Goal: Book appointment/travel/reservation

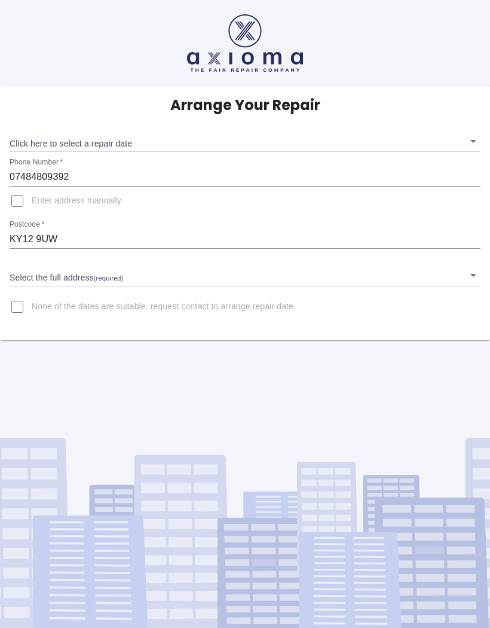
click at [135, 142] on body "Arrange Your Repair Click here to select a repair date ​ Phone Number   * 07484…" at bounding box center [245, 314] width 490 height 628
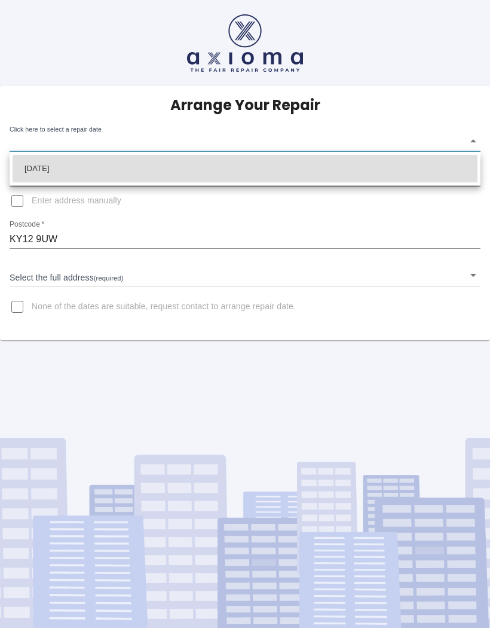
click at [486, 136] on div at bounding box center [245, 314] width 490 height 628
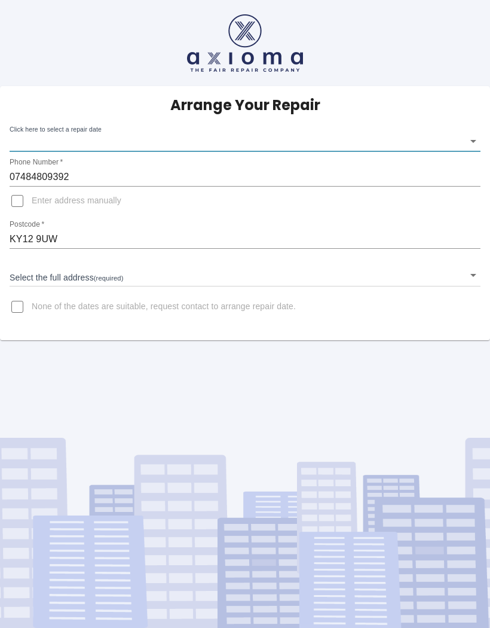
click at [478, 137] on body "Arrange Your Repair Click here to select a repair date ​ Phone Number   * 07484…" at bounding box center [245, 314] width 490 height 628
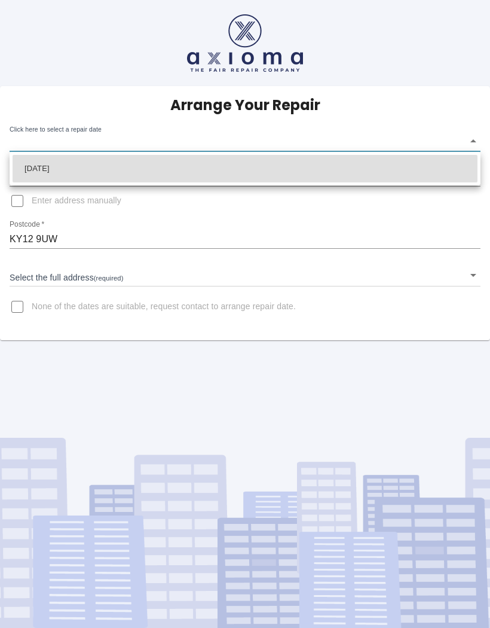
click at [383, 176] on li "[DATE]" at bounding box center [245, 169] width 465 height 28
type input "[DATE]T00:00:00.000Z"
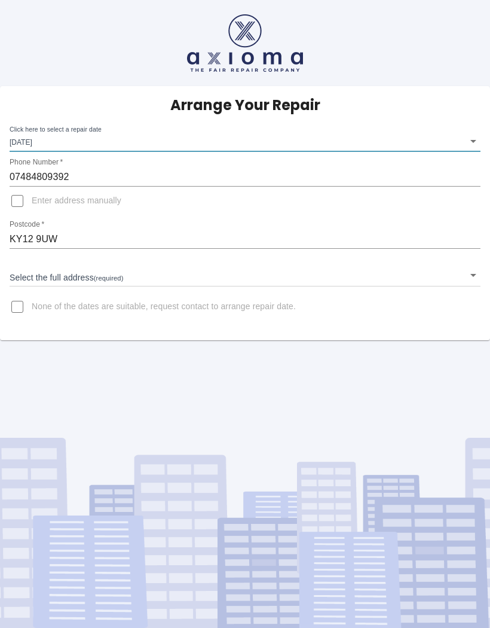
click at [126, 280] on body "Arrange Your Repair Click here to select a repair date [DATE] [DATE]T00:00:00.0…" at bounding box center [245, 314] width 490 height 628
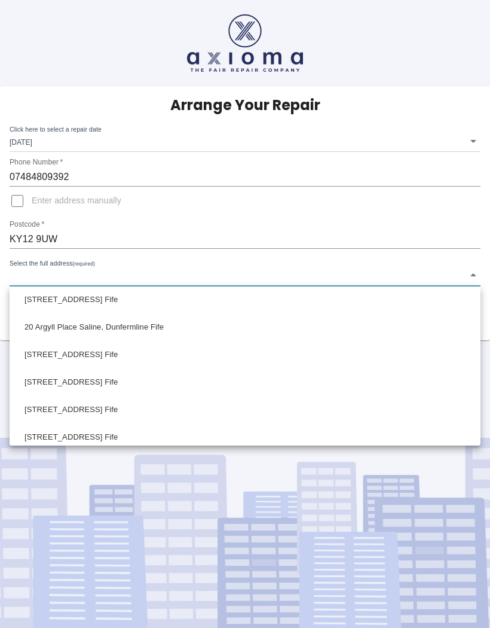
scroll to position [363, 0]
click at [138, 355] on li "[STREET_ADDRESS] Fife" at bounding box center [245, 353] width 465 height 28
type input "[STREET_ADDRESS] Fife"
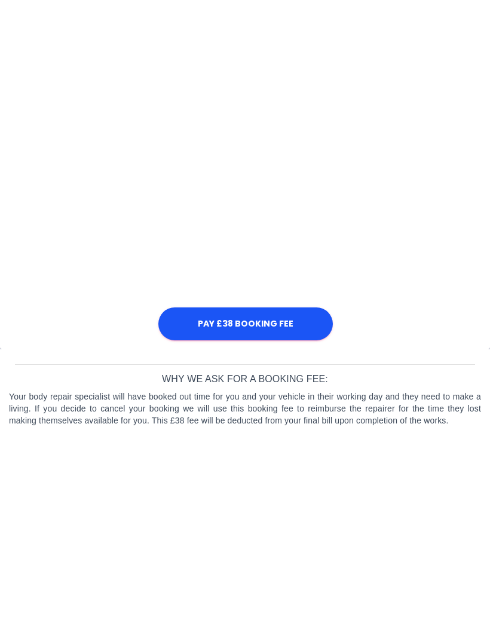
scroll to position [254, 0]
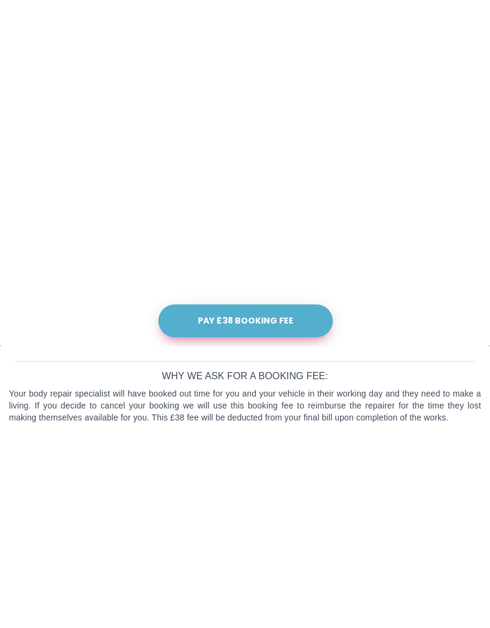
click at [276, 506] on button "Pay £38 Booking Fee" at bounding box center [245, 522] width 175 height 33
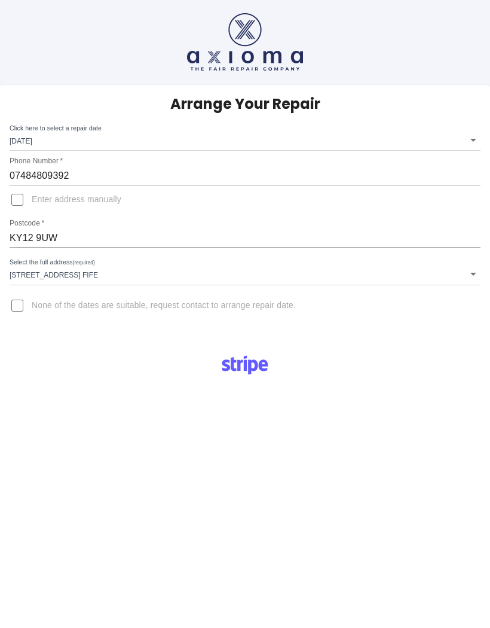
scroll to position [0, 0]
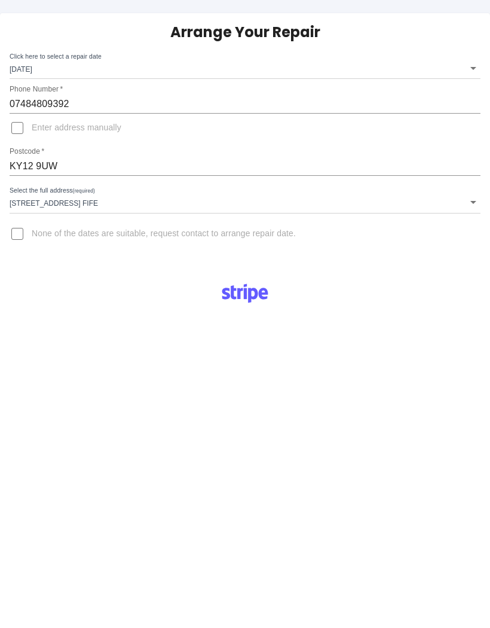
click at [417, 346] on div "Pay £38 Booking Fee Your postal code is invalid." at bounding box center [245, 584] width 472 height 477
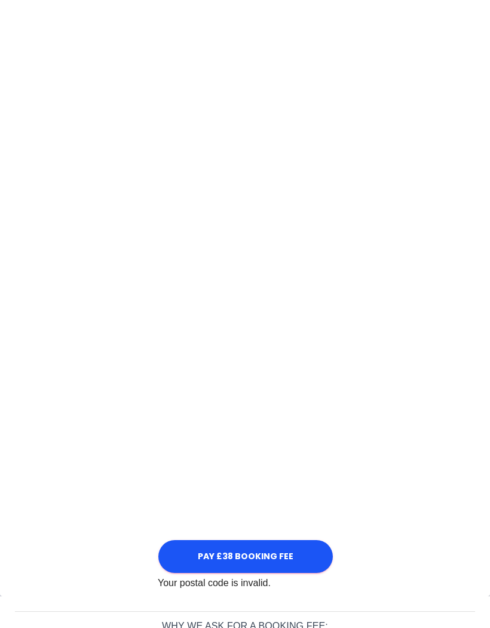
scroll to position [432, 0]
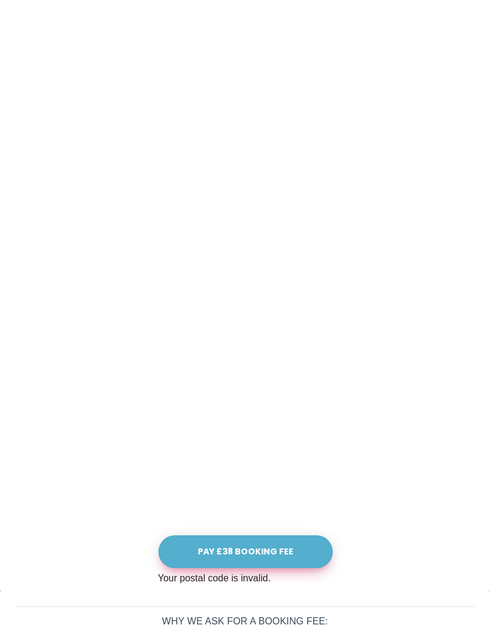
click at [268, 553] on button "Pay £38 Booking Fee" at bounding box center [245, 551] width 175 height 33
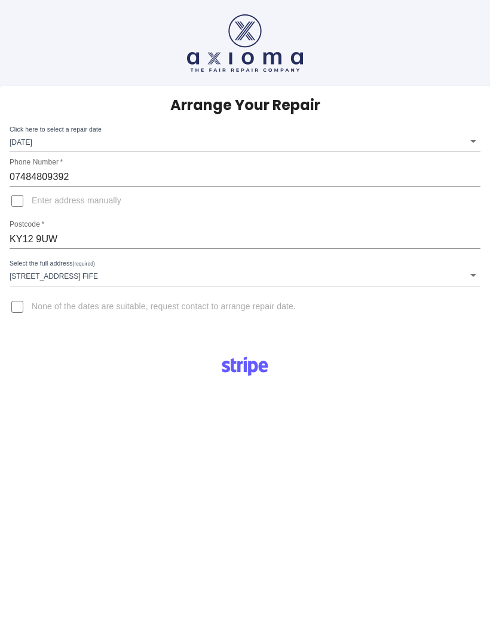
scroll to position [204, 0]
